Goal: Task Accomplishment & Management: Manage account settings

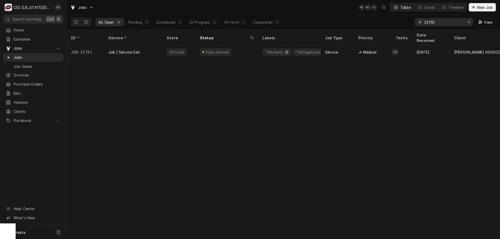
drag, startPoint x: 437, startPoint y: 24, endPoint x: 415, endPoint y: 22, distance: 22.7
click at [416, 23] on div "32781" at bounding box center [444, 22] width 58 height 8
type input "31697"
click at [237, 46] on div "Upcoming" at bounding box center [227, 52] width 63 height 13
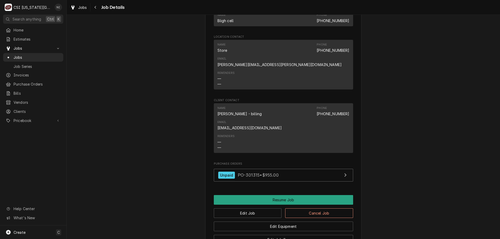
scroll to position [636, 0]
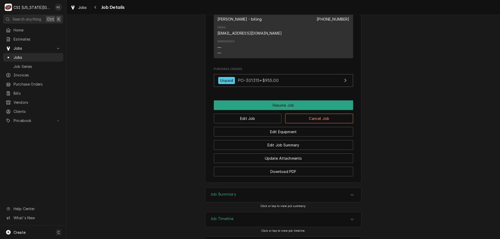
click at [342, 213] on div "Job Timeline" at bounding box center [284, 220] width 156 height 15
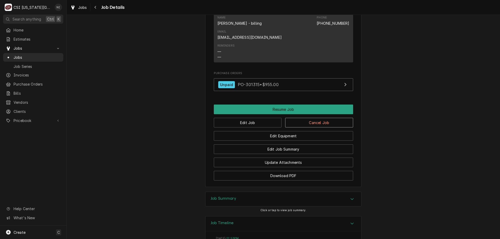
scroll to position [627, 0]
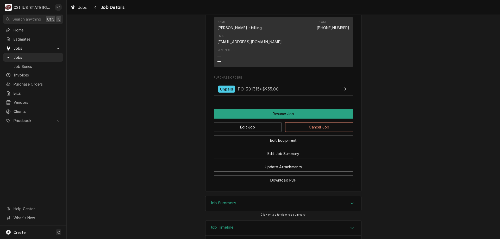
click at [348, 201] on div "Accordion Header" at bounding box center [352, 204] width 8 height 6
drag, startPoint x: 463, startPoint y: 140, endPoint x: 461, endPoint y: 135, distance: 4.4
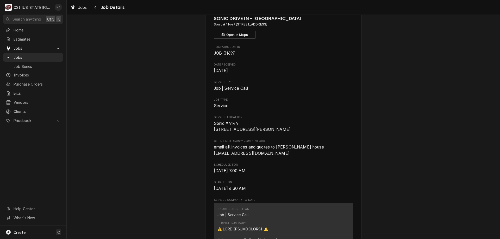
scroll to position [0, 0]
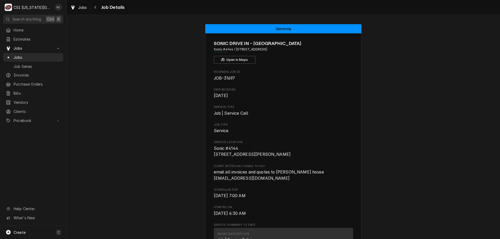
click at [39, 57] on span "Jobs" at bounding box center [37, 57] width 47 height 5
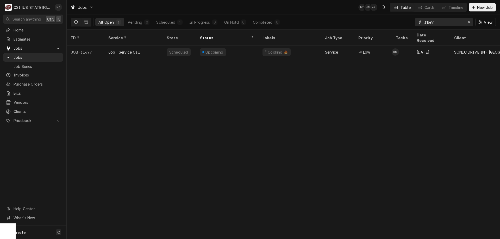
click at [471, 21] on div "Erase input" at bounding box center [469, 22] width 5 height 5
click at [455, 21] on input "Dynamic Content Wrapper" at bounding box center [448, 22] width 49 height 8
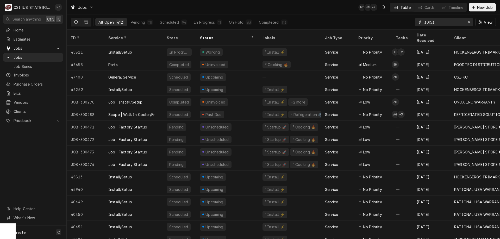
type input "301530"
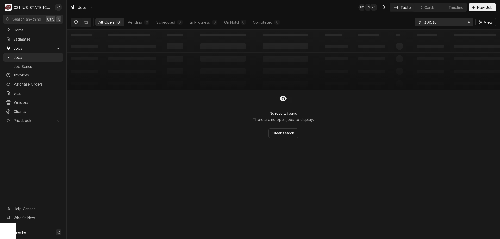
drag, startPoint x: 441, startPoint y: 21, endPoint x: 402, endPoint y: 22, distance: 38.8
click at [402, 22] on div "All Open 0 Pending 0 Scheduled 0 In Progress 0 On Hold 0 Completed 0 301530 View" at bounding box center [283, 22] width 425 height 15
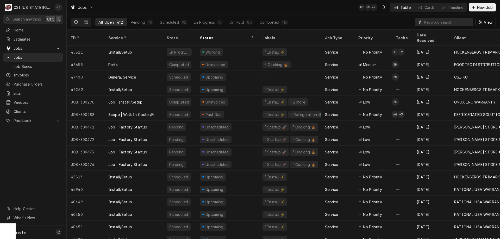
click at [447, 22] on input "Dynamic Content Wrapper" at bounding box center [447, 22] width 46 height 8
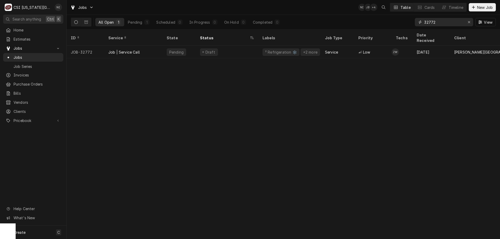
type input "32772"
click at [250, 46] on div "Draft" at bounding box center [227, 52] width 63 height 13
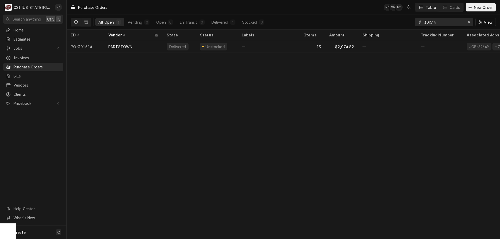
click at [289, 46] on div "—" at bounding box center [269, 46] width 63 height 13
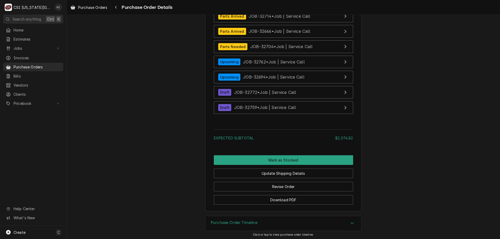
scroll to position [1858, 0]
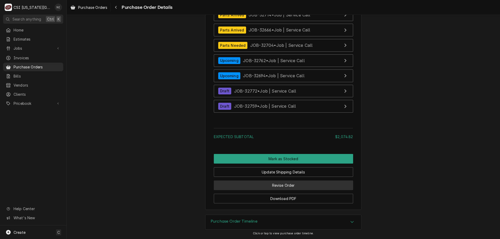
click at [312, 184] on button "Revise Order" at bounding box center [283, 186] width 139 height 10
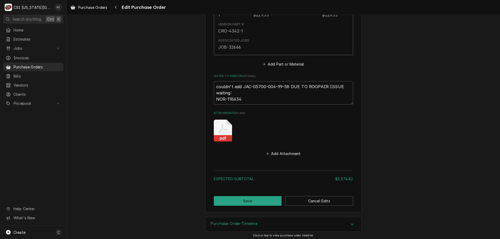
scroll to position [1770, 0]
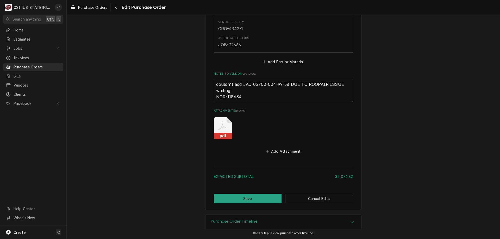
drag, startPoint x: 227, startPoint y: 96, endPoint x: 212, endPoint y: 95, distance: 15.2
type textarea "x"
type textarea "couldn't add JAC-05700-004-99-58 DUE TO ROOPAIR ISSUE waiting:"
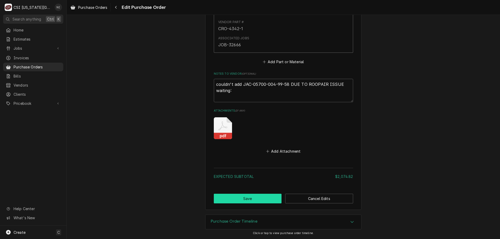
click at [261, 199] on button "Save" at bounding box center [248, 199] width 68 height 10
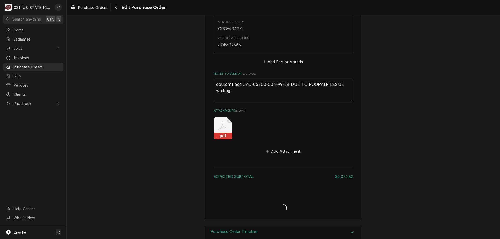
type textarea "x"
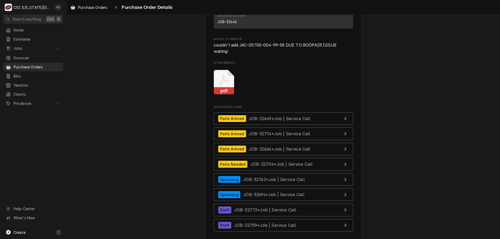
scroll to position [1852, 0]
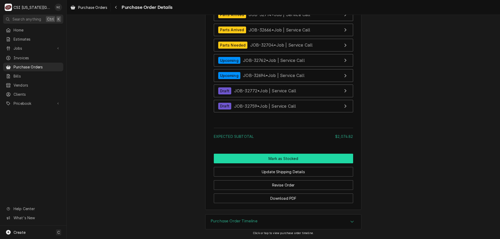
click at [300, 159] on button "Mark as Stocked" at bounding box center [283, 159] width 139 height 10
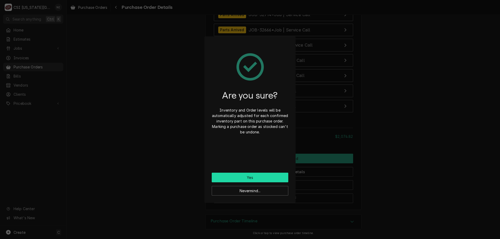
click at [261, 177] on button "Yes" at bounding box center [250, 178] width 77 height 10
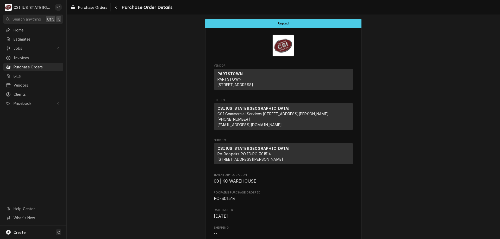
click at [46, 68] on link "Purchase Orders" at bounding box center [33, 67] width 60 height 9
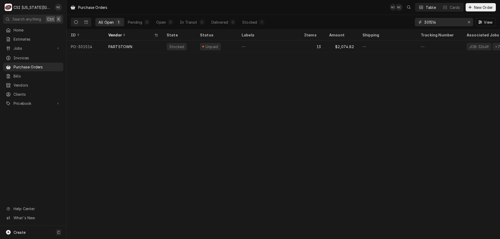
click at [472, 22] on button "Erase input" at bounding box center [469, 22] width 8 height 8
type input "c"
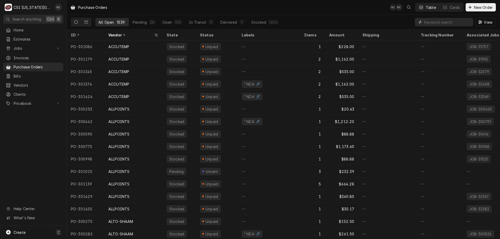
paste input "301530"
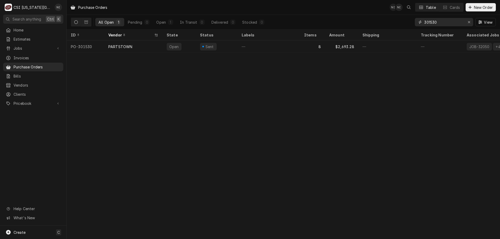
type input "301530"
click at [267, 45] on div "—" at bounding box center [269, 46] width 63 height 13
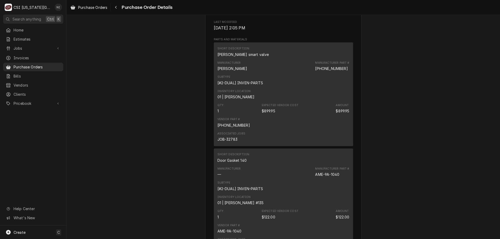
scroll to position [273, 0]
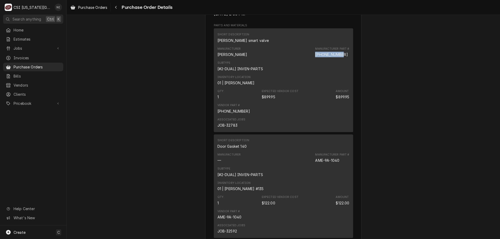
drag, startPoint x: 342, startPoint y: 72, endPoint x: 314, endPoint y: 74, distance: 27.9
click at [315, 57] on div "Manufacturer Part # 415-40762-01" at bounding box center [332, 52] width 34 height 10
copy div "415-40762-01"
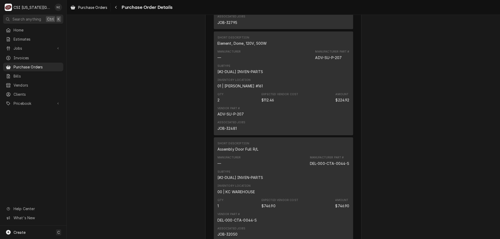
scroll to position [1229, 0]
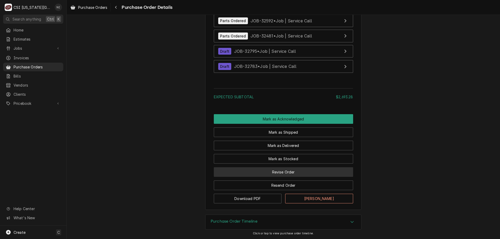
click at [288, 171] on button "Revise Order" at bounding box center [283, 173] width 139 height 10
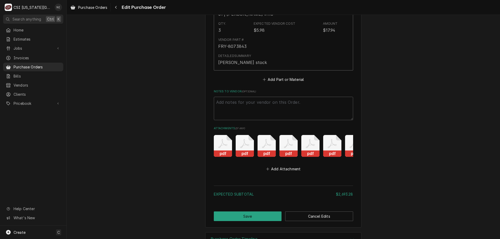
scroll to position [1153, 0]
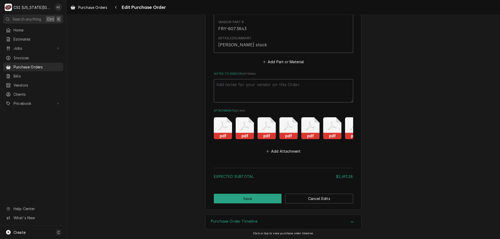
click at [275, 83] on textarea "Notes to Vendor ( optional )" at bounding box center [283, 90] width 139 height 23
type textarea "q"
type textarea "x"
type textarea "qw"
type textarea "x"
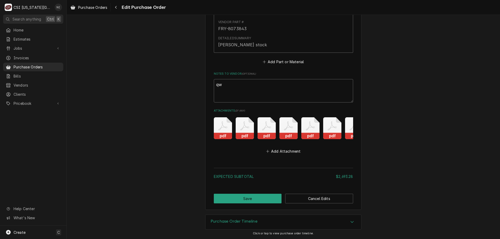
type textarea "q"
type textarea "x"
type textarea "w"
type textarea "x"
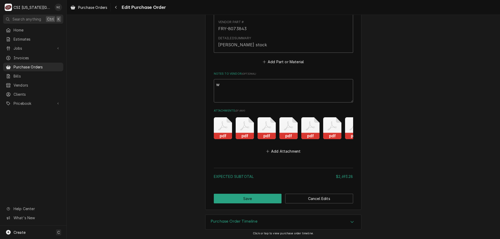
type textarea "wi"
type textarea "x"
type textarea "wit"
type textarea "x"
type textarea "witi"
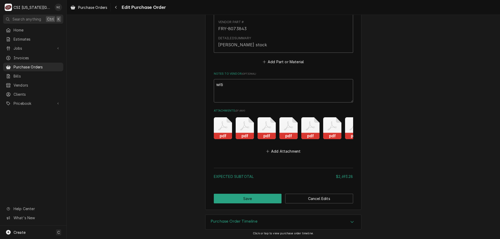
type textarea "x"
type textarea "wit"
type textarea "x"
type textarea "wi"
type textarea "x"
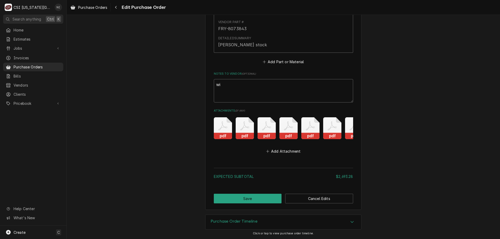
type textarea "w"
type textarea "x"
type textarea "wa"
type textarea "x"
type textarea "wai"
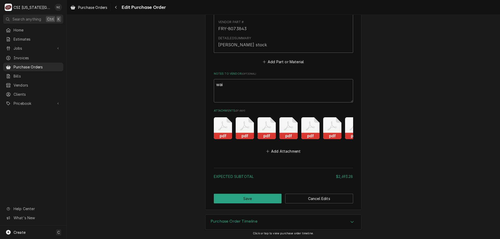
type textarea "x"
type textarea "wait"
type textarea "x"
type textarea "waiti"
type textarea "x"
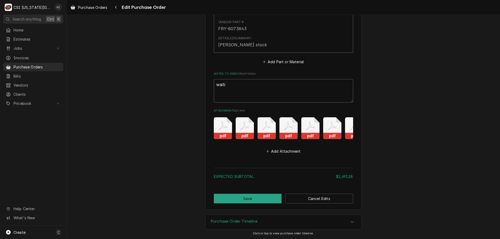
type textarea "waitin"
type textarea "x"
type textarea "waiting"
type textarea "x"
type textarea "waiting"
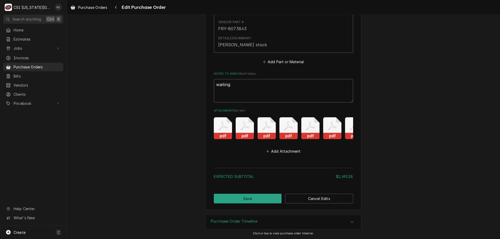
type textarea "x"
type textarea "waiting"
type textarea "x"
type textarea "waiting"
type textarea "x"
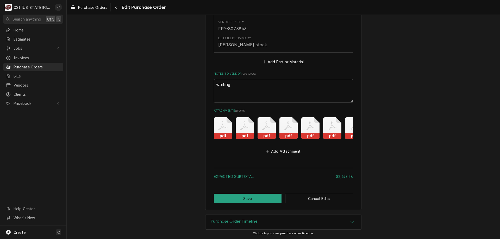
type textarea "waiting f"
type textarea "x"
type textarea "waiting fo"
type textarea "x"
type textarea "waiting for"
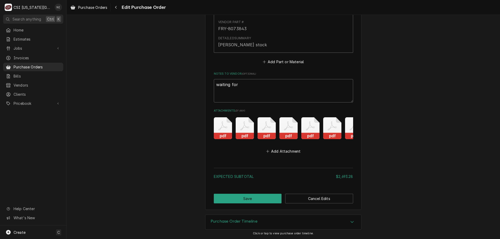
type textarea "x"
type textarea "waiting for:"
type textarea "x"
type textarea "waiting for:"
paste textarea "415-40762-01"
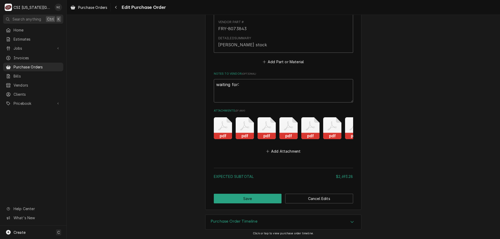
type textarea "x"
type textarea "waiting for: 415-40762-01"
type textarea "x"
type textarea "waiting for: 415-40762-01"
type textarea "x"
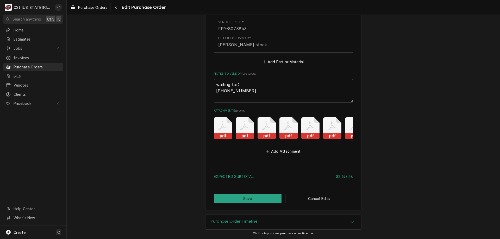
type textarea "waiting for: 415-40762-01 3"
type textarea "x"
type textarea "waiting for: 415-40762-01"
type textarea "x"
type textarea "waiting for: 415-40762-01 6"
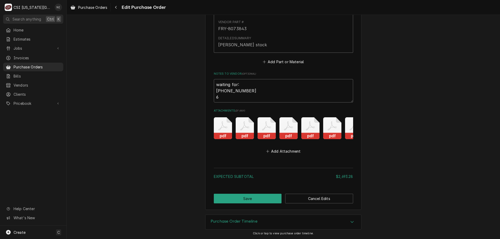
type textarea "x"
type textarea "waiting for: 415-40762-01 601"
type textarea "x"
type textarea "waiting for: 415-40762-01 6013"
type textarea "x"
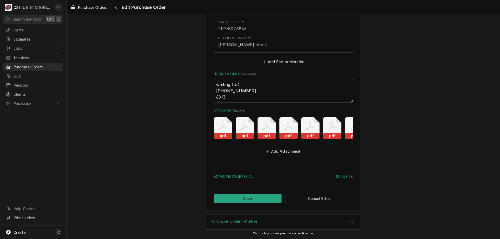
type textarea "waiting for: 415-40762-01 60132"
type textarea "x"
type textarea "waiting for: 415-40762-01 601322"
type textarea "x"
type textarea "waiting for: 415-40762-01 6013220"
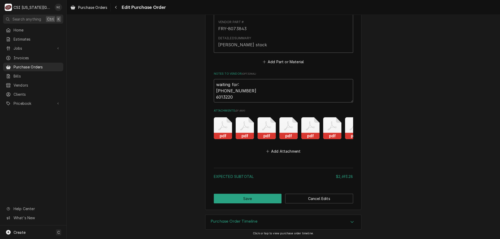
type textarea "x"
type textarea "waiting for: 415-40762-01 60132201"
type textarea "x"
type textarea "waiting for: 415-40762-01 PI60132201"
type textarea "x"
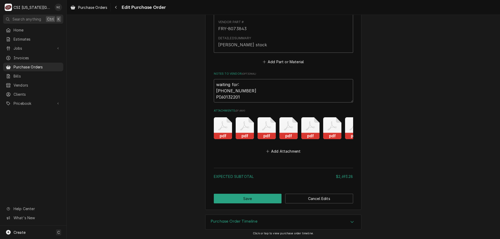
type textarea "waiting for: 415-40762-01 PIT60132201"
type textarea "x"
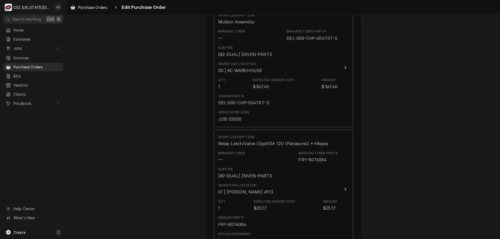
scroll to position [825, 0]
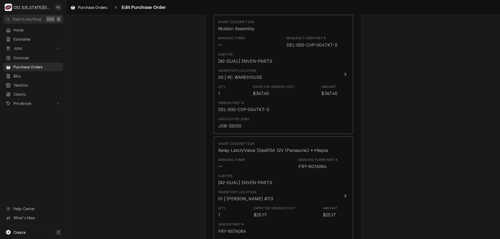
type textarea "waiting for: 415-40762-01 PIT-60132201"
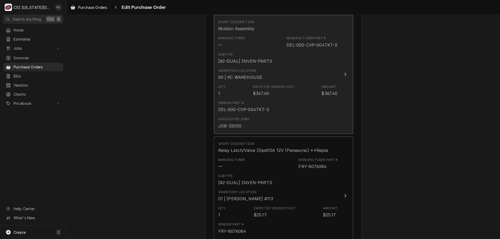
click at [308, 113] on div "Vendor Part # DEL-000-CVP-004TKT-S" at bounding box center [278, 107] width 120 height 16
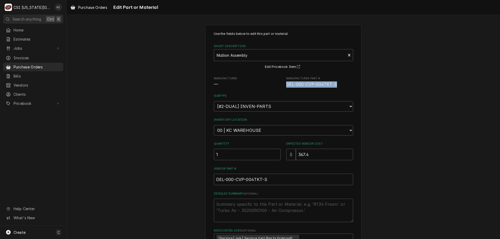
drag, startPoint x: 336, startPoint y: 84, endPoint x: 285, endPoint y: 87, distance: 51.1
click at [286, 87] on span "DEL-000-CVP-004TKT-S" at bounding box center [319, 85] width 67 height 6
copy span "DEL-000-CVP-004TKT-S"
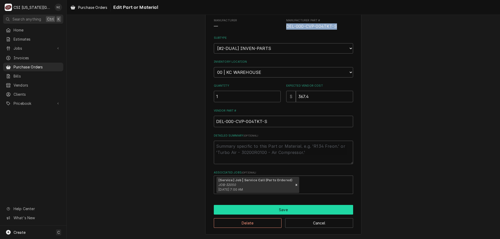
click at [306, 214] on button "Save" at bounding box center [283, 210] width 139 height 10
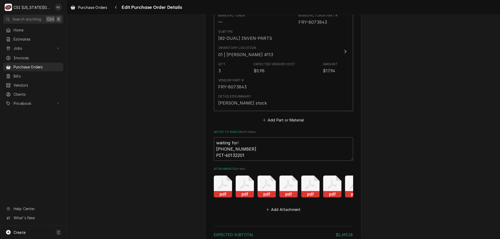
scroll to position [1096, 0]
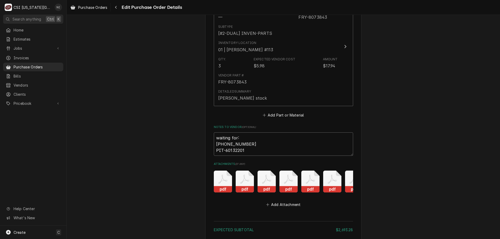
click at [257, 151] on textarea "waiting for: 415-40762-01 PIT-60132201" at bounding box center [283, 144] width 139 height 23
type textarea "x"
type textarea "waiting for: 415-40762-01 PIT-60132201"
paste textarea "DEL-000-CVP-004TKT-S"
type textarea "x"
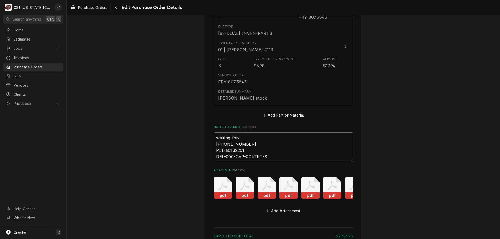
scroll to position [1160, 0]
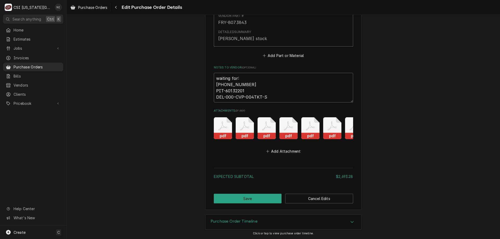
type textarea "waiting for: 415-40762-01 PIT-60132201 DEL-000-CVP-004TKT-S"
click at [258, 195] on button "Save" at bounding box center [248, 199] width 68 height 10
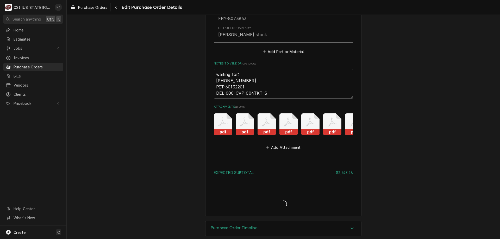
type textarea "x"
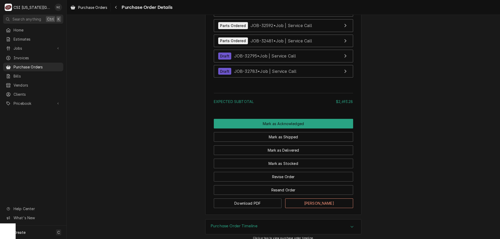
scroll to position [1246, 0]
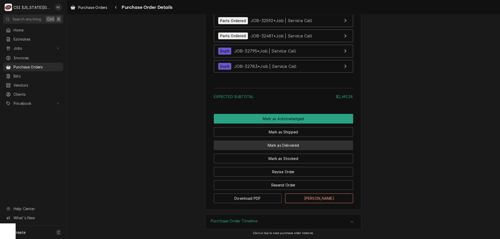
click at [290, 150] on button "Mark as Delivered" at bounding box center [283, 146] width 139 height 10
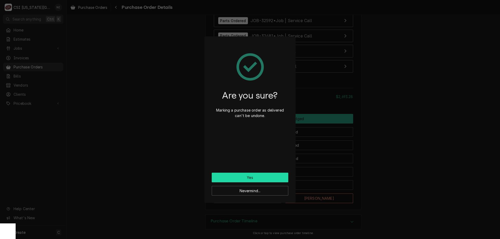
click at [254, 180] on button "Yes" at bounding box center [250, 178] width 77 height 10
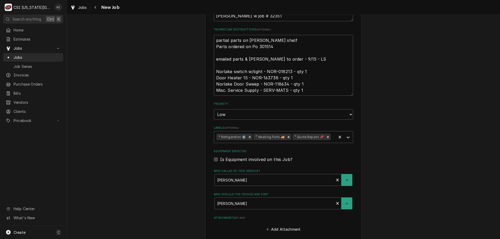
scroll to position [326, 0]
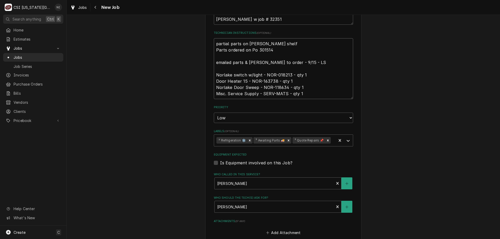
click at [214, 45] on textarea "partial parts on wilson shelf Parts ordered on Po 301514 emailed parts & lindy …" at bounding box center [283, 68] width 139 height 61
type textarea "x"
type textarea "partial parts on wilson shelf Parts ordered on Po 301514 emailed parts & lindy …"
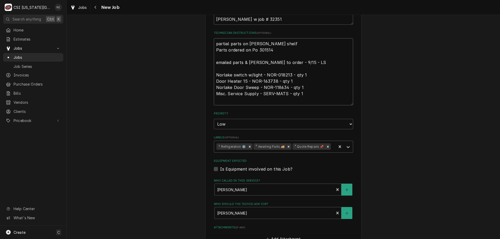
type textarea "x"
type textarea "A partial parts on wilson shelf Parts ordered on Po 301514 emailed parts & lind…"
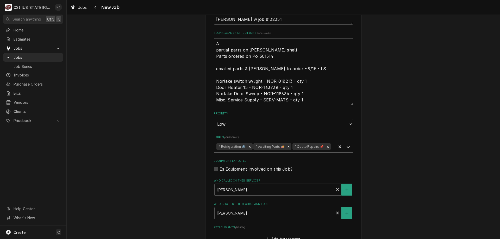
type textarea "x"
type textarea "AL partial parts on wilson shelf Parts ordered on Po 301514 emailed parts & lin…"
type textarea "x"
type textarea "ALL partial parts on wilson shelf Parts ordered on Po 301514 emailed parts & li…"
type textarea "x"
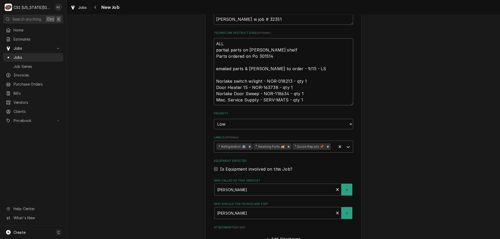
type textarea "ALL partial parts on wilson shelf Parts ordered on Po 301514 emailed parts & li…"
type textarea "x"
type textarea "ALL PA partial parts on wilson shelf Parts ordered on Po 301514 emailed parts &…"
type textarea "x"
type textarea "ALL PAR partial parts on wilson shelf Parts ordered on Po 301514 emailed parts …"
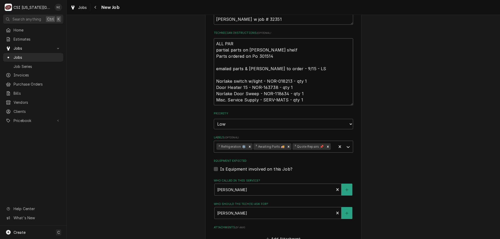
type textarea "x"
type textarea "ALL PA partial parts on wilson shelf Parts ordered on Po 301514 emailed parts &…"
type textarea "x"
type textarea "ALL P partial parts on wilson shelf Parts ordered on Po 301514 emailed parts & …"
type textarea "x"
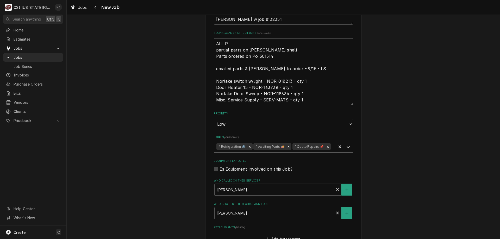
type textarea "ALL partial parts on wilson shelf Parts ordered on Po 301514 emailed parts & li…"
type textarea "x"
type textarea "ALL partial parts on wilson shelf Parts ordered on Po 301514 emailed parts & li…"
type textarea "x"
type textarea "AL partial parts on wilson shelf Parts ordered on Po 301514 emailed parts & lin…"
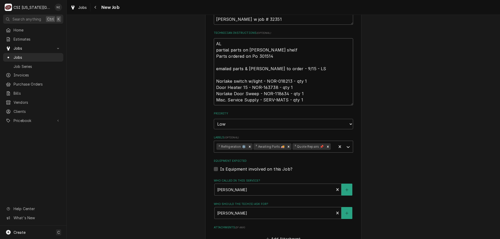
type textarea "x"
type textarea "A partial parts on wilson shelf Parts ordered on Po 301514 emailed parts & lind…"
type textarea "x"
type textarea "Al partial parts on wilson shelf Parts ordered on Po 301514 emailed parts & lin…"
type textarea "x"
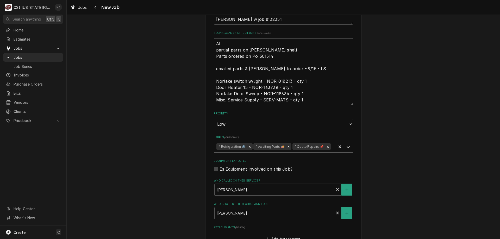
type textarea "All partial parts on wilson shelf Parts ordered on Po 301514 emailed parts & li…"
type textarea "x"
type textarea "All partial parts on wilson shelf Parts ordered on Po 301514 emailed parts & li…"
type textarea "x"
type textarea "All pa partial parts on wilson shelf Parts ordered on Po 301514 emailed parts &…"
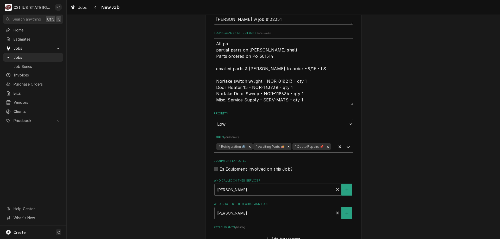
type textarea "x"
type textarea "All par partial parts on wilson shelf Parts ordered on Po 301514 emailed parts …"
type textarea "x"
type textarea "All part partial parts on wilson shelf Parts ordered on Po 301514 emailed parts…"
type textarea "x"
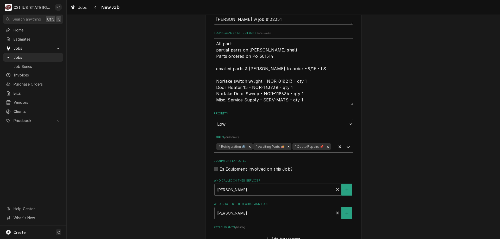
type textarea "All parts partial parts on wilson shelf Parts ordered on Po 301514 emailed part…"
type textarea "x"
type textarea "All parts o partial parts on wilson shelf Parts ordered on Po 301514 emailed pa…"
type textarea "x"
type textarea "All parts on partial parts on wilson shelf Parts ordered on Po 301514 emailed p…"
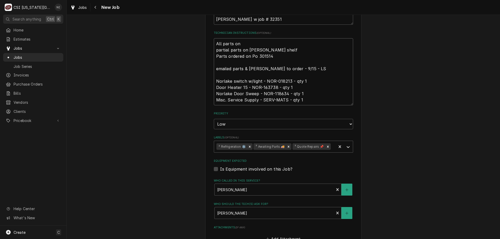
type textarea "x"
type textarea "All parts on partial parts on wilson shelf Parts ordered on Po 301514 emailed p…"
type textarea "x"
type textarea "All parts on w partial parts on wilson shelf Parts ordered on Po 301514 emailed…"
type textarea "x"
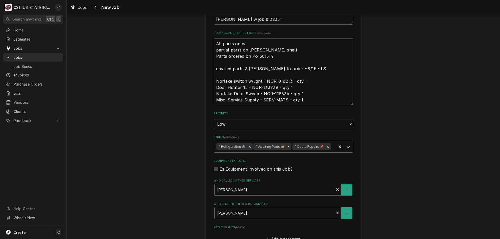
type textarea "All parts on wi partial parts on wilson shelf Parts ordered on Po 301514 emaile…"
type textarea "x"
type textarea "All parts on wil partial parts on wilson shelf Parts ordered on Po 301514 email…"
type textarea "x"
type textarea "All parts on wilso partial parts on wilson shelf Parts ordered on Po 301514 ema…"
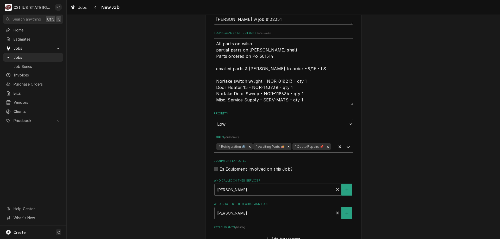
type textarea "x"
type textarea "All parts on wilson partial parts on wilson shelf Parts ordered on Po 301514 em…"
type textarea "x"
type textarea "All parts on wilson partial parts on wilson shelf Parts ordered on Po 301514 em…"
type textarea "x"
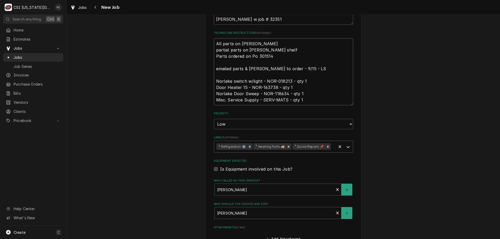
type textarea "All parts on wilson w partial parts on wilson shelf Parts ordered on Po 301514 …"
type textarea "x"
type textarea "All parts on wilson partial parts on wilson shelf Parts ordered on Po 301514 em…"
type textarea "x"
type textarea "All parts on wilson sh partial parts on wilson shelf Parts ordered on Po 301514…"
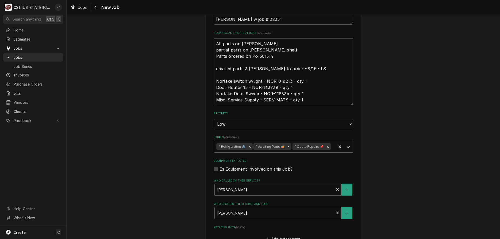
type textarea "x"
type textarea "All parts on wilson she partial parts on wilson shelf Parts ordered on Po 30151…"
type textarea "x"
type textarea "All parts on wilson shelf partial parts on wilson shelf Parts ordered on Po 301…"
type textarea "x"
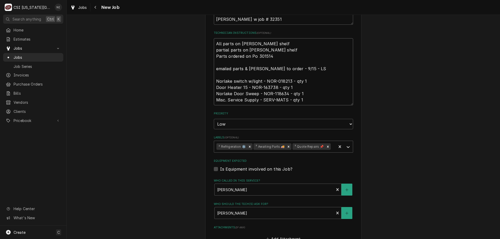
click at [287, 146] on icon "Remove ³ Awaiting Parts 🚚" at bounding box center [289, 147] width 4 height 4
type textarea "All parts on wilson shelf partial parts on wilson shelf Parts ordered on Po 301…"
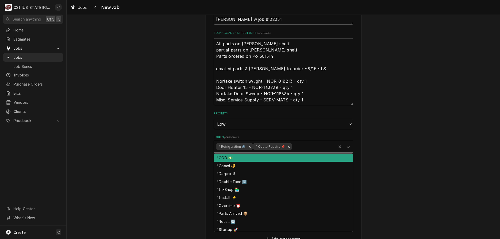
drag, startPoint x: 345, startPoint y: 146, endPoint x: 320, endPoint y: 139, distance: 26.0
click at [346, 146] on icon "Labels" at bounding box center [348, 147] width 5 height 5
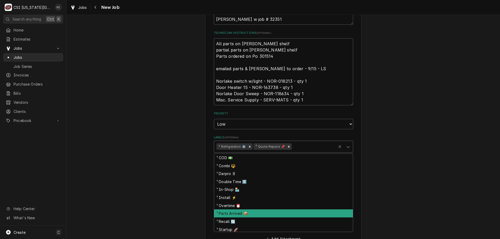
click at [233, 213] on div "¹ Parts Arrived 📦" at bounding box center [283, 214] width 139 height 8
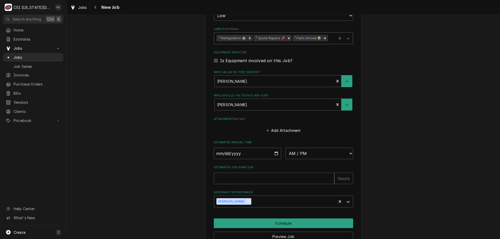
scroll to position [461, 0]
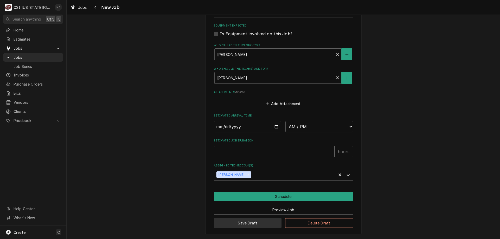
click at [248, 222] on button "Save Draft" at bounding box center [248, 224] width 68 height 10
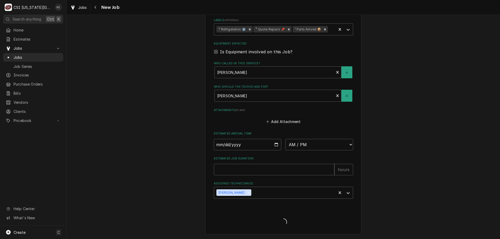
type textarea "x"
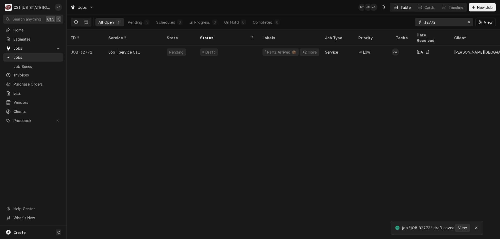
drag, startPoint x: 437, startPoint y: 22, endPoint x: 374, endPoint y: 17, distance: 62.5
click at [374, 17] on div "All Open 1 Pending 1 Scheduled 0 In Progress 0 On Hold 0 Completed 0 32772 View" at bounding box center [283, 22] width 425 height 15
type input "32481"
click at [239, 46] on div "Parts Ordered" at bounding box center [227, 52] width 63 height 13
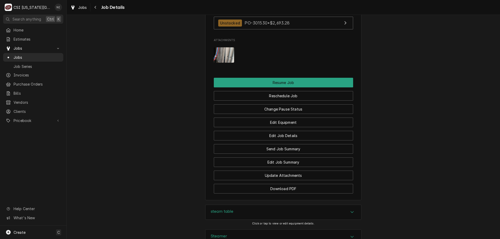
scroll to position [706, 0]
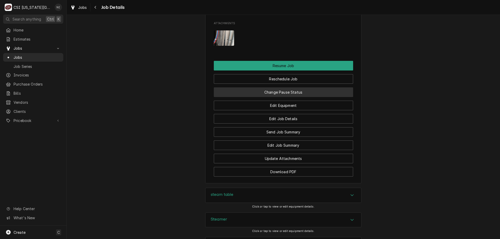
click at [318, 92] on button "Change Pause Status" at bounding box center [283, 93] width 139 height 10
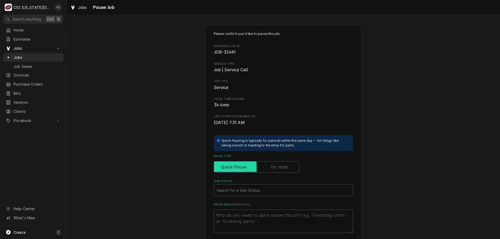
click at [268, 163] on input "Pause Type" at bounding box center [256, 167] width 81 height 11
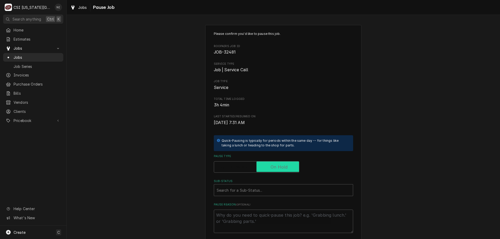
checkbox input "true"
drag, startPoint x: 269, startPoint y: 189, endPoint x: 266, endPoint y: 197, distance: 8.4
click at [269, 189] on div "Sub-Status" at bounding box center [284, 190] width 134 height 9
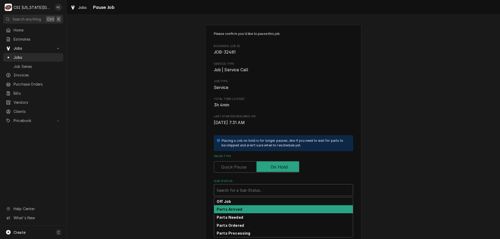
click at [241, 211] on div "Parts Arrived" at bounding box center [283, 210] width 139 height 8
type textarea "x"
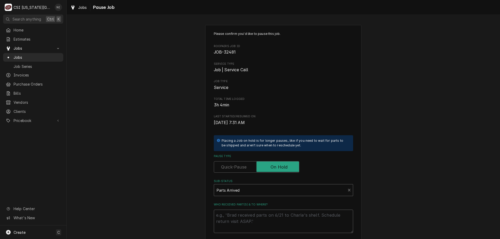
click at [241, 211] on textarea "Who received part(s) & to where?" at bounding box center [283, 221] width 139 height 23
type textarea "P"
type textarea "x"
type textarea "Pa"
type textarea "x"
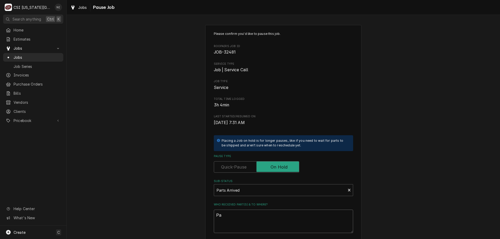
type textarea "Pat"
type textarea "x"
type textarea "Pats"
type textarea "x"
type textarea "Pat"
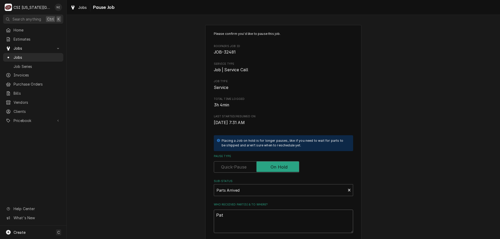
type textarea "x"
type textarea "Pa"
type textarea "x"
type textarea "Par"
type textarea "x"
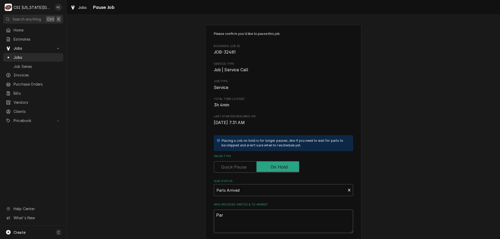
type textarea "Part"
type textarea "x"
type textarea "Parts"
type textarea "x"
type textarea "Parts"
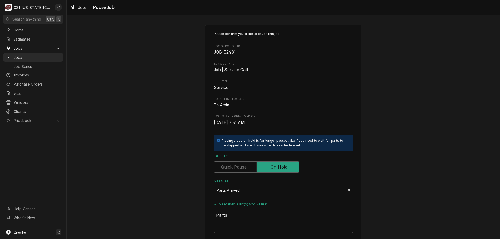
type textarea "x"
type textarea "Parts on"
type textarea "x"
type textarea "Parts on"
type textarea "x"
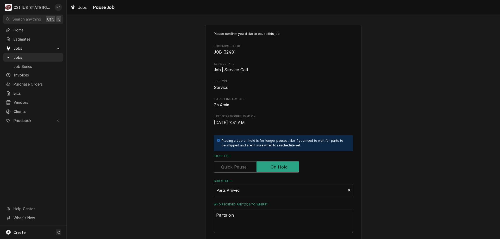
type textarea "Parts on h"
type textarea "x"
type textarea "Parts on ha"
type textarea "x"
type textarea "Parts on haw"
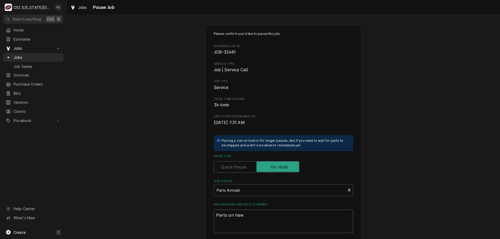
type textarea "x"
type textarea "Parts on hawk"
type textarea "x"
type textarea "Parts on hawki"
type textarea "x"
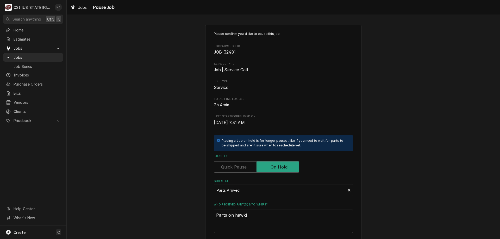
type textarea "Parts on hawkin"
type textarea "x"
type textarea "Parts on hawkins"
type textarea "x"
type textarea "Parts on hawkins"
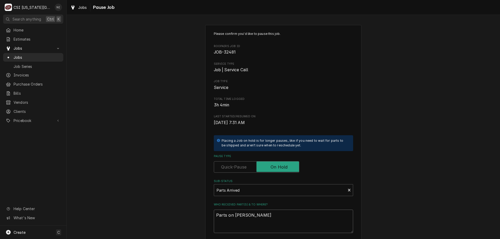
type textarea "x"
type textarea "Parts on hawkins s"
type textarea "x"
type textarea "Parts on hawkins sh"
type textarea "x"
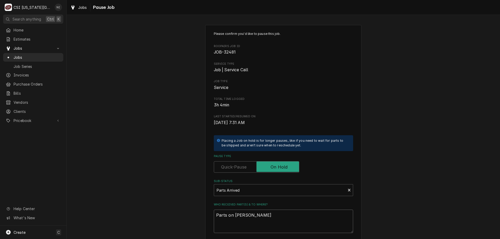
type textarea "Parts on hawkins she"
type textarea "x"
type textarea "Parts on hawkins shel"
type textarea "x"
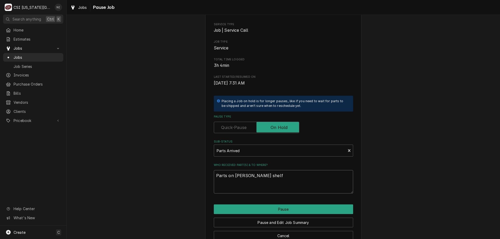
scroll to position [52, 0]
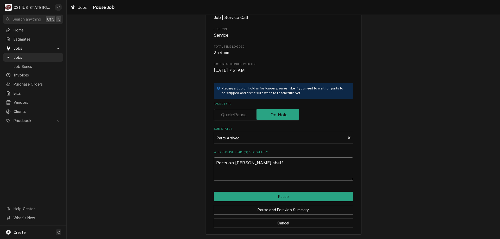
type textarea "Parts on hawkins shelf"
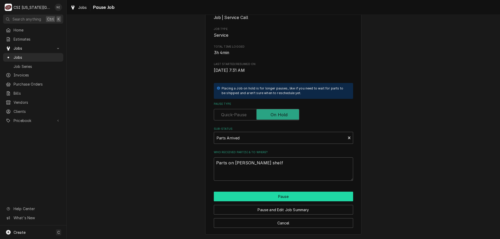
click at [274, 198] on button "Pause" at bounding box center [283, 197] width 139 height 10
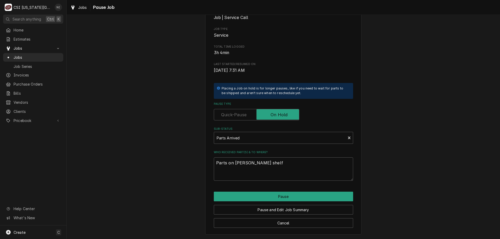
type textarea "x"
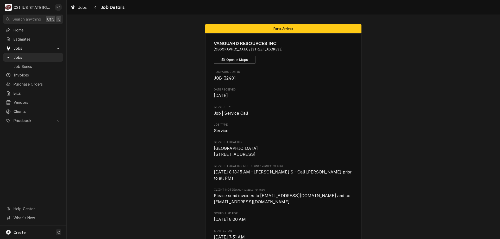
click at [35, 56] on span "Jobs" at bounding box center [37, 57] width 47 height 5
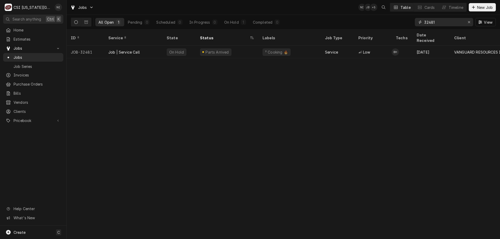
click at [469, 21] on icon "Erase input" at bounding box center [469, 22] width 3 height 4
click at [450, 20] on input "Dynamic Content Wrapper" at bounding box center [448, 22] width 49 height 8
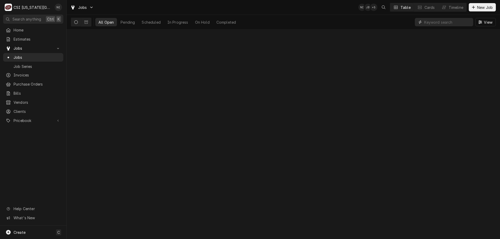
click at [451, 21] on input "Dynamic Content Wrapper" at bounding box center [447, 22] width 46 height 8
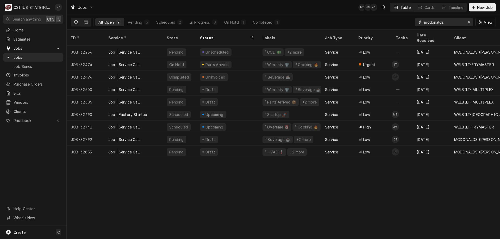
type input "mcdonalds"
click at [235, 22] on div "On Hold" at bounding box center [231, 22] width 15 height 5
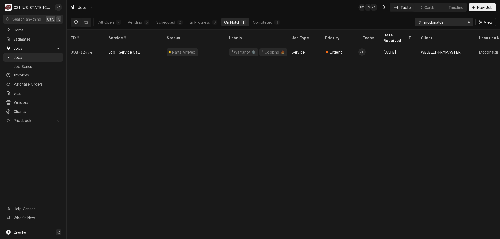
click at [211, 46] on div "Parts Arrived" at bounding box center [194, 52] width 63 height 13
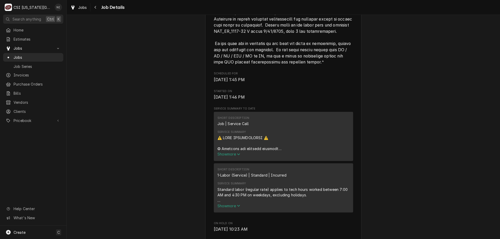
scroll to position [127, 0]
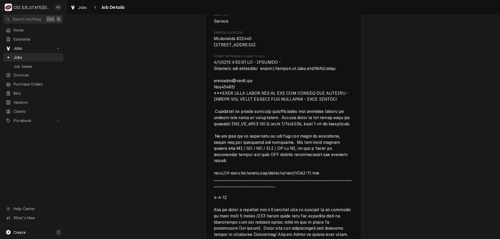
click at [39, 55] on span "Jobs" at bounding box center [37, 57] width 47 height 5
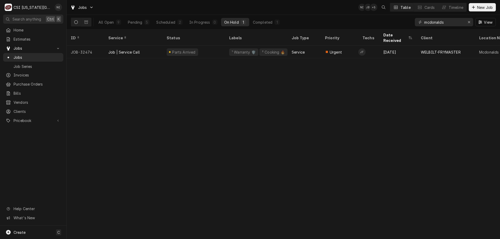
click at [170, 24] on div "Scheduled" at bounding box center [165, 22] width 19 height 5
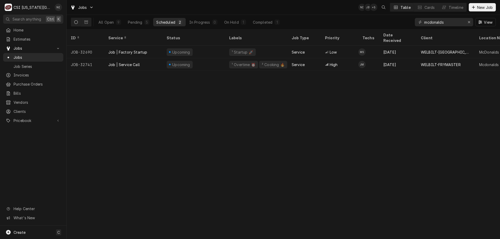
click at [107, 22] on div "All Open" at bounding box center [105, 22] width 15 height 5
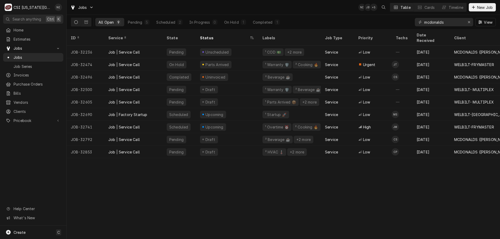
click at [136, 21] on div "Pending" at bounding box center [135, 22] width 14 height 5
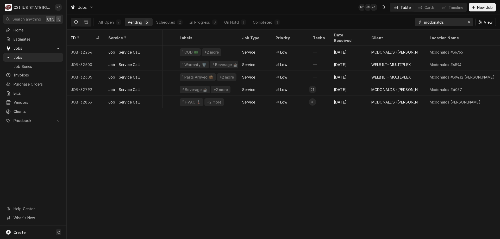
scroll to position [0, 99]
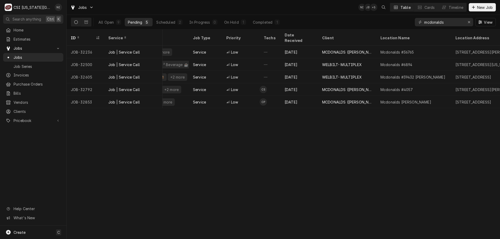
click at [170, 22] on div "Scheduled" at bounding box center [165, 22] width 19 height 5
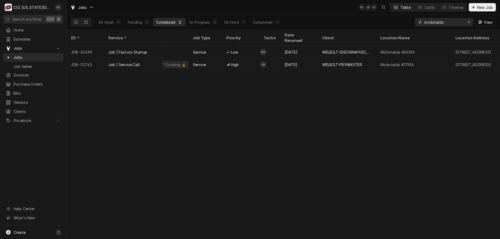
drag, startPoint x: 448, startPoint y: 22, endPoint x: 412, endPoint y: 22, distance: 36.0
click at [414, 22] on div "All Open 9 Pending 5 Scheduled 2 In Progress 0 On Hold 1 Completed 1 mcdonalds …" at bounding box center [283, 22] width 425 height 15
type input "m"
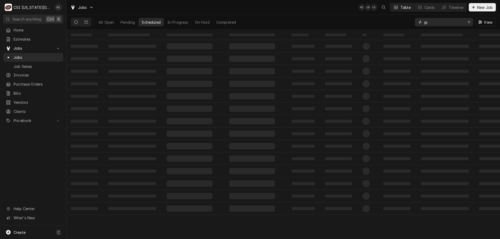
type input "j"
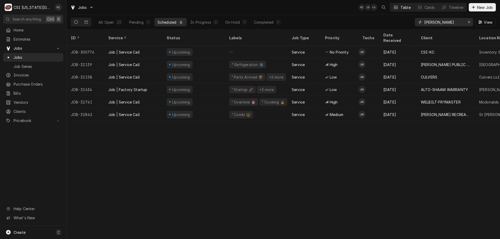
type input "[PERSON_NAME]"
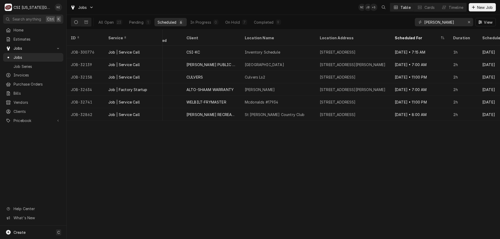
scroll to position [0, 275]
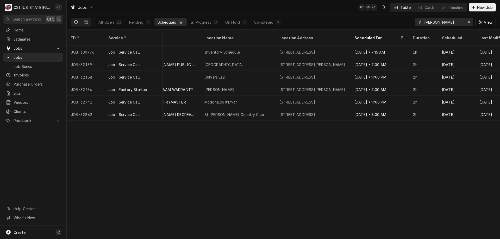
click at [290, 100] on div "18910 E Us 40 Hwy, Independence, MO 64055" at bounding box center [298, 102] width 36 height 5
